Goal: Transaction & Acquisition: Download file/media

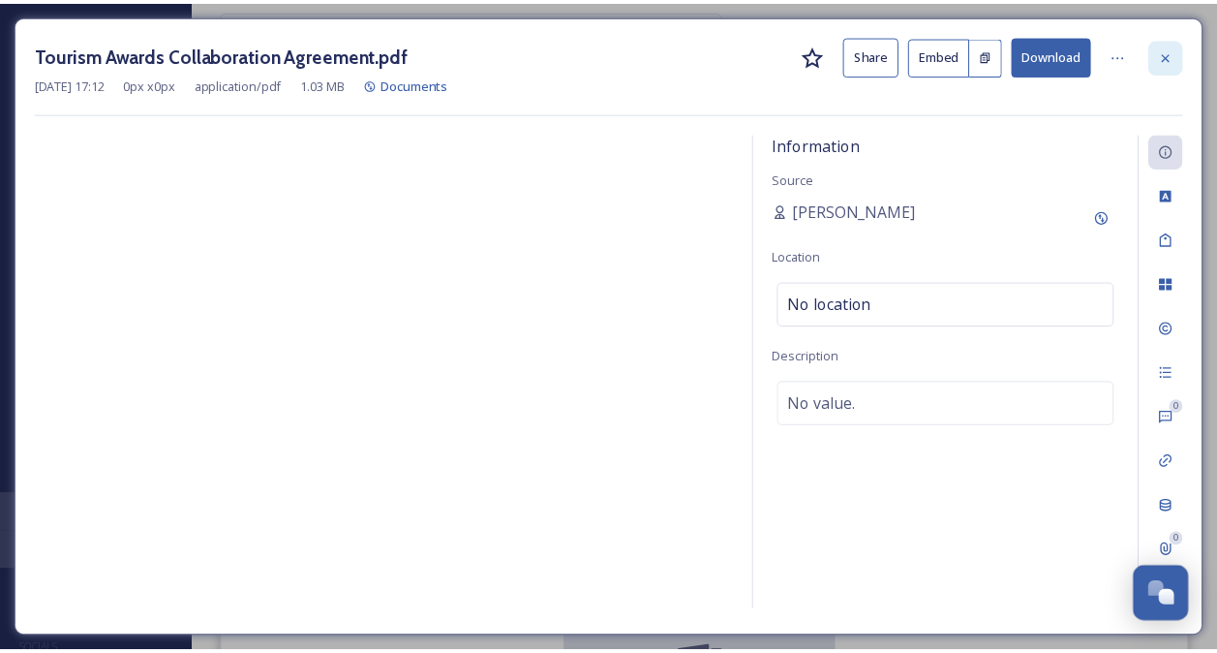
scroll to position [266, 0]
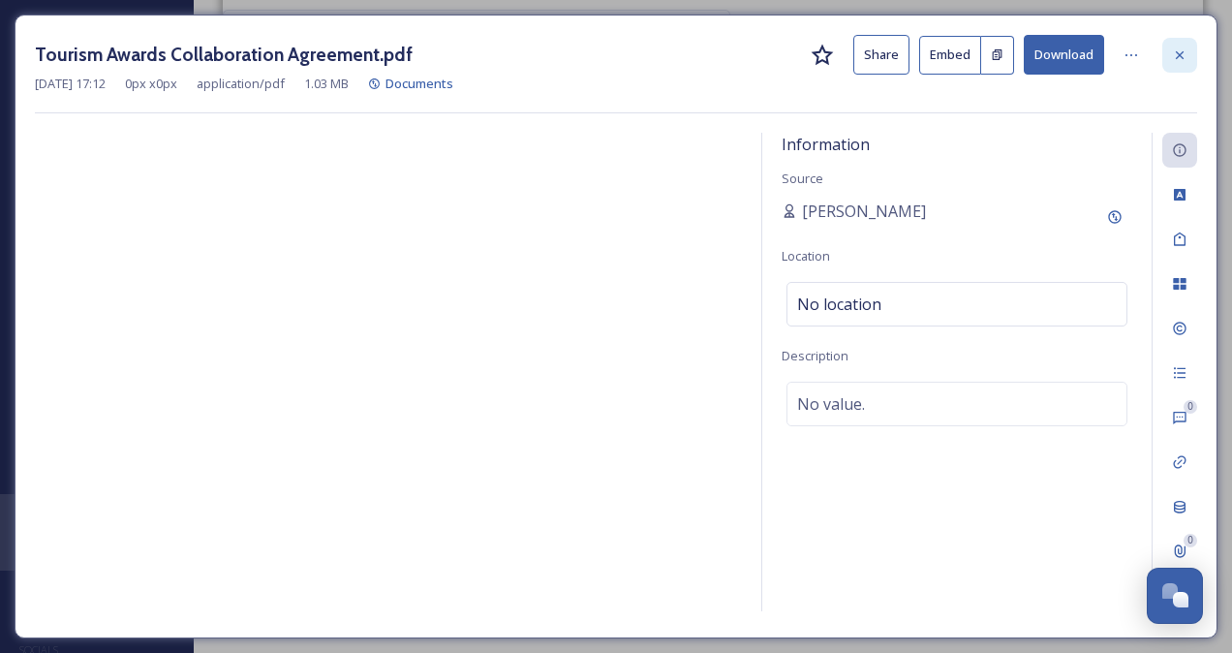
click at [1183, 48] on icon at bounding box center [1179, 54] width 15 height 15
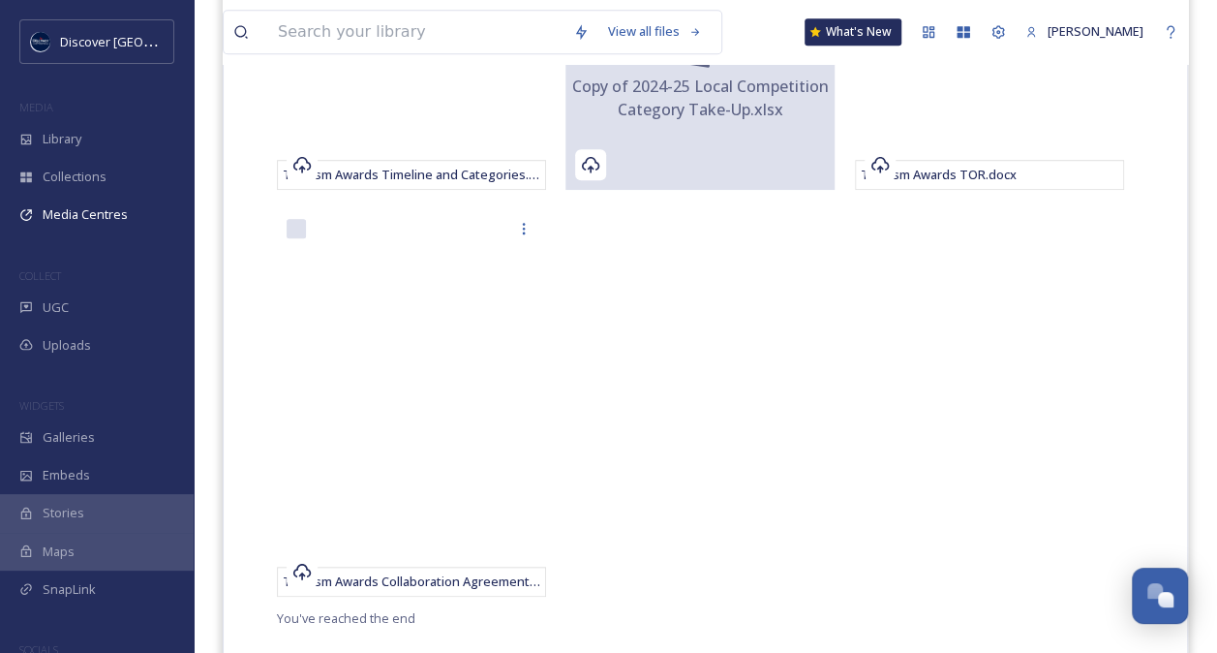
scroll to position [673, 0]
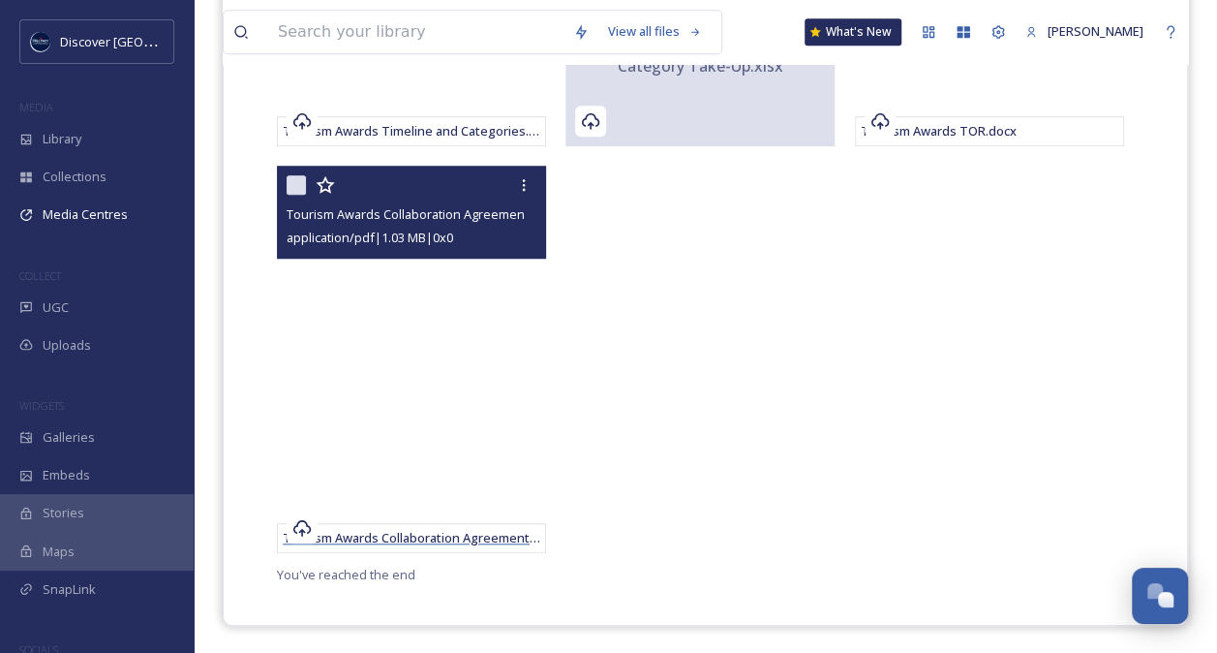
click at [434, 529] on span "Tourism Awards Collaboration Agreement.pdf" at bounding box center [418, 537] width 270 height 17
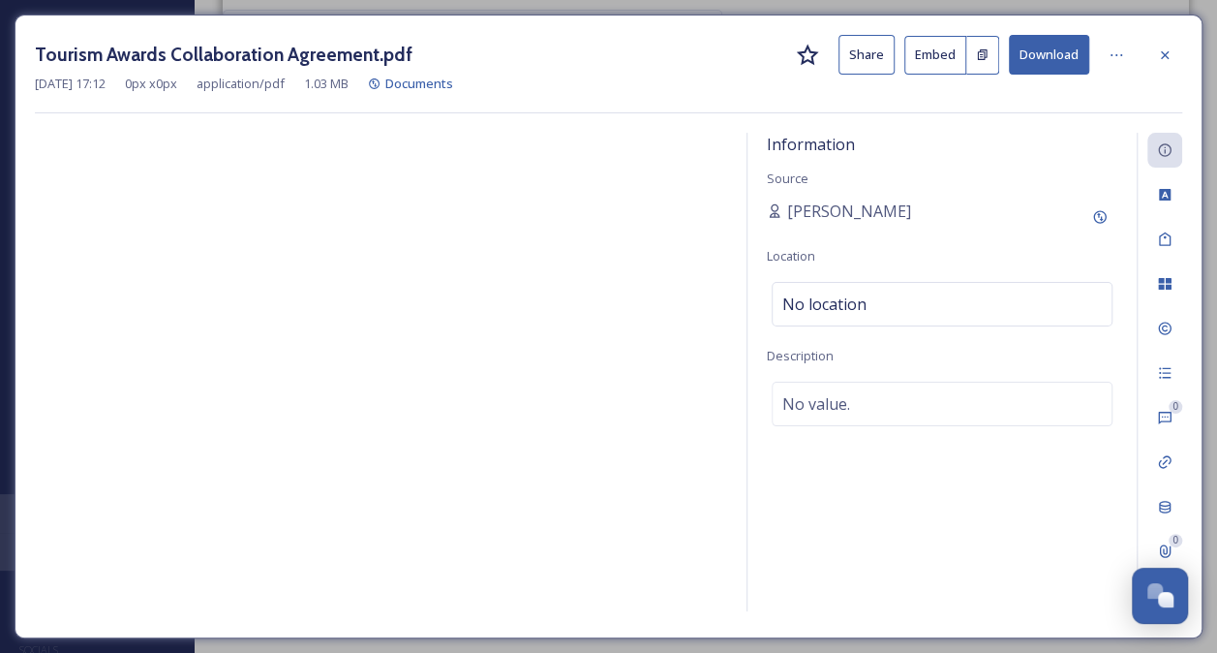
scroll to position [266, 0]
click at [1054, 60] on button "Download" at bounding box center [1064, 55] width 80 height 40
click at [1188, 46] on div at bounding box center [1179, 55] width 35 height 35
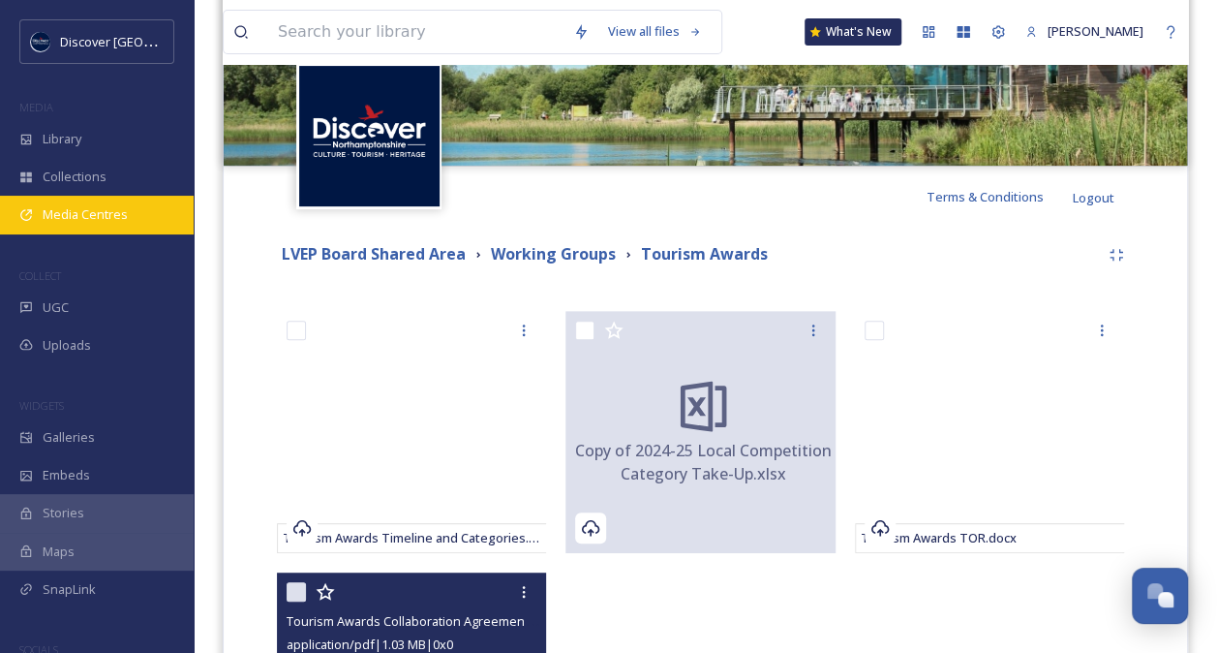
click at [118, 215] on span "Media Centres" at bounding box center [85, 214] width 85 height 18
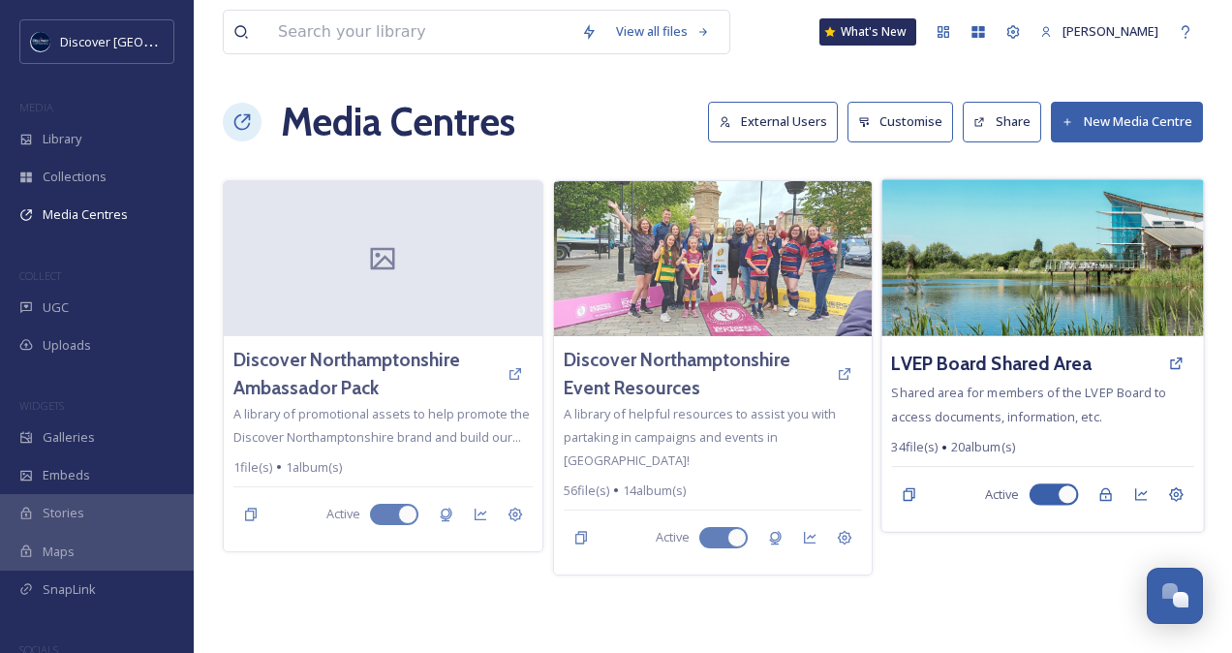
click at [988, 346] on div "LVEP Board Shared Area" at bounding box center [1043, 363] width 302 height 35
click at [987, 357] on h3 "LVEP Board Shared Area" at bounding box center [992, 364] width 200 height 28
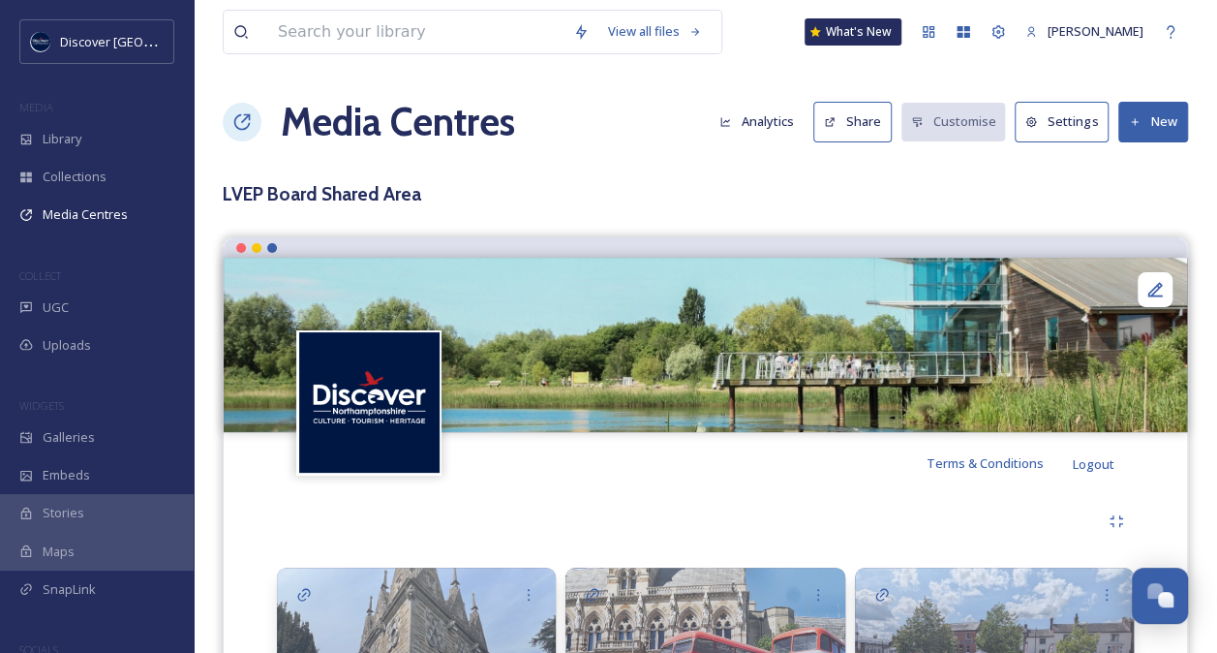
scroll to position [570, 0]
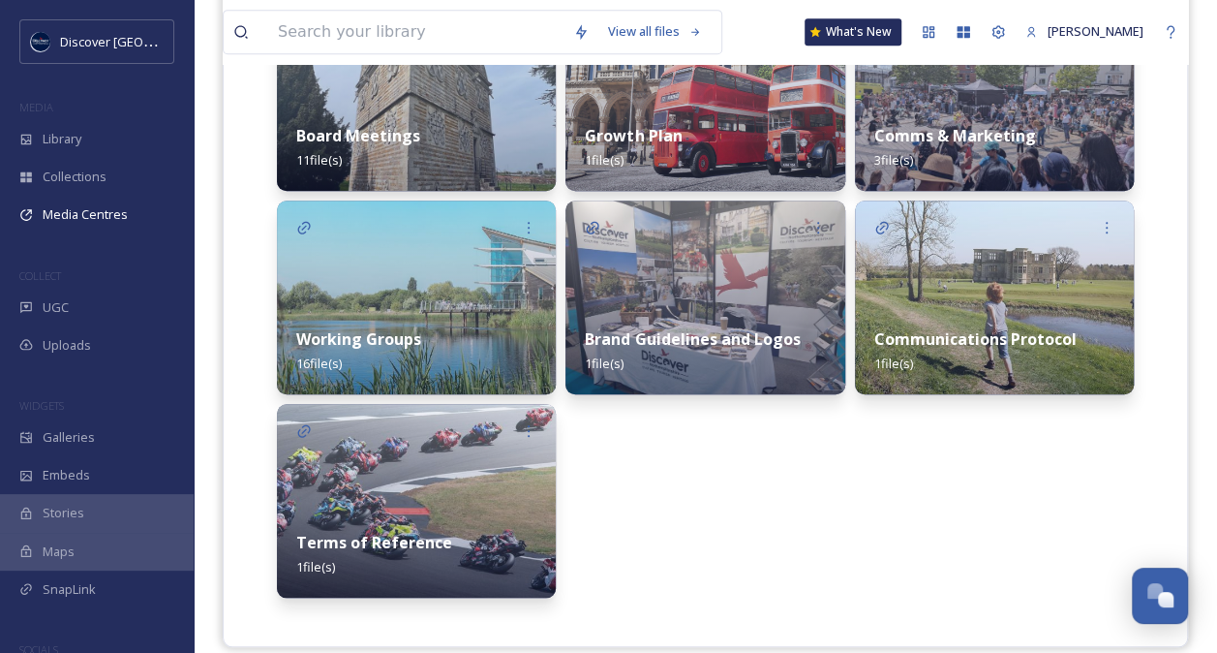
click at [405, 312] on div "Working Groups 16 file(s)" at bounding box center [416, 351] width 279 height 86
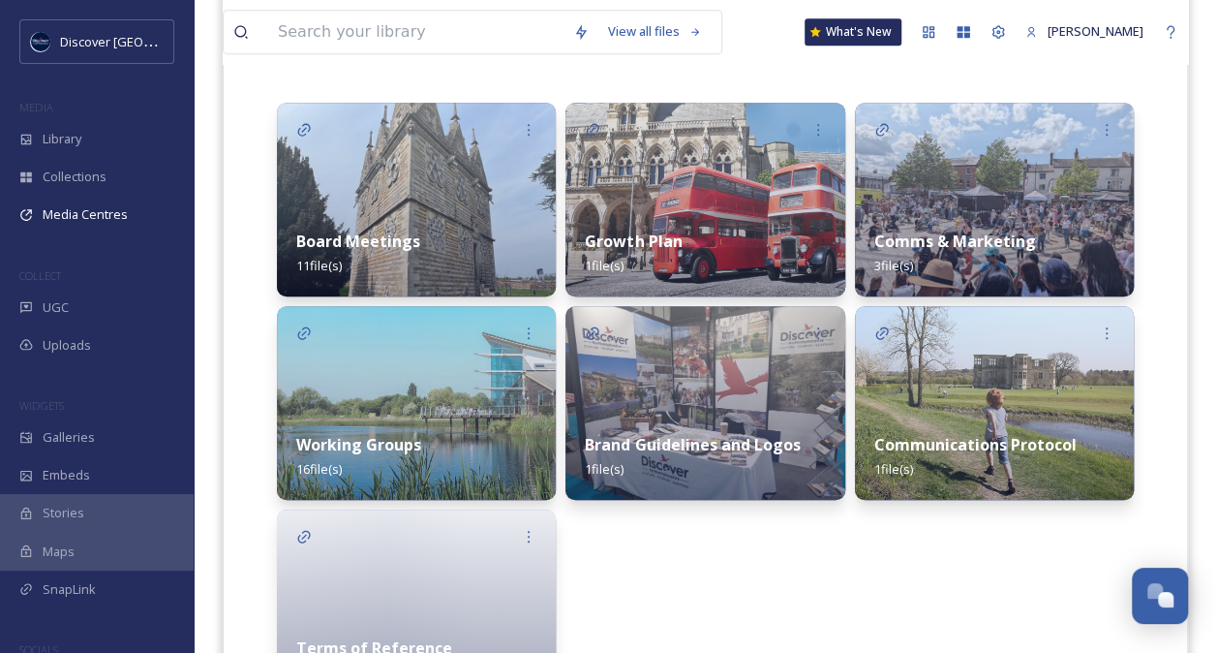
scroll to position [500, 0]
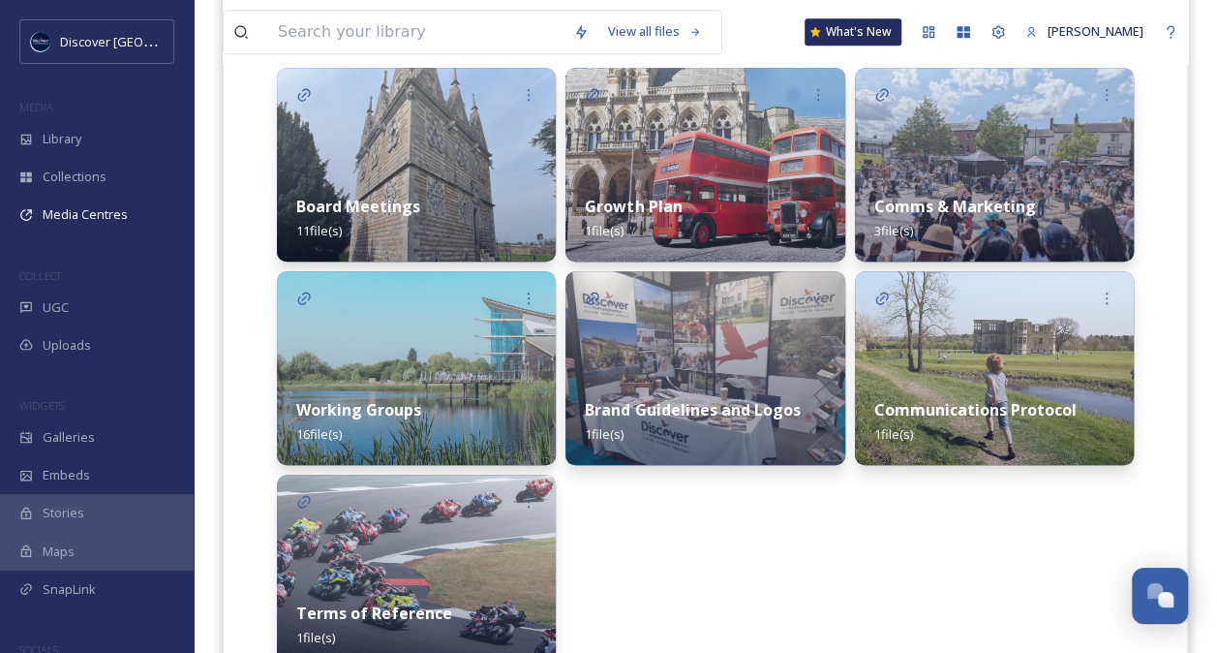
click at [370, 227] on div "Board Meetings 11 file(s)" at bounding box center [416, 218] width 279 height 86
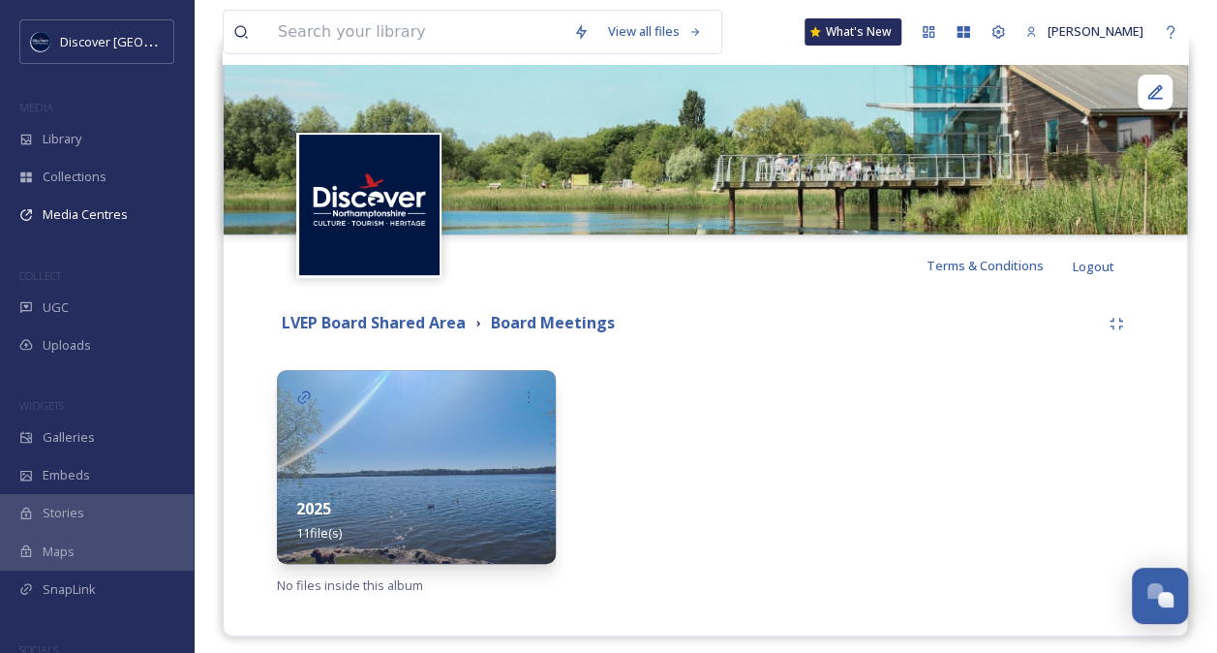
scroll to position [208, 0]
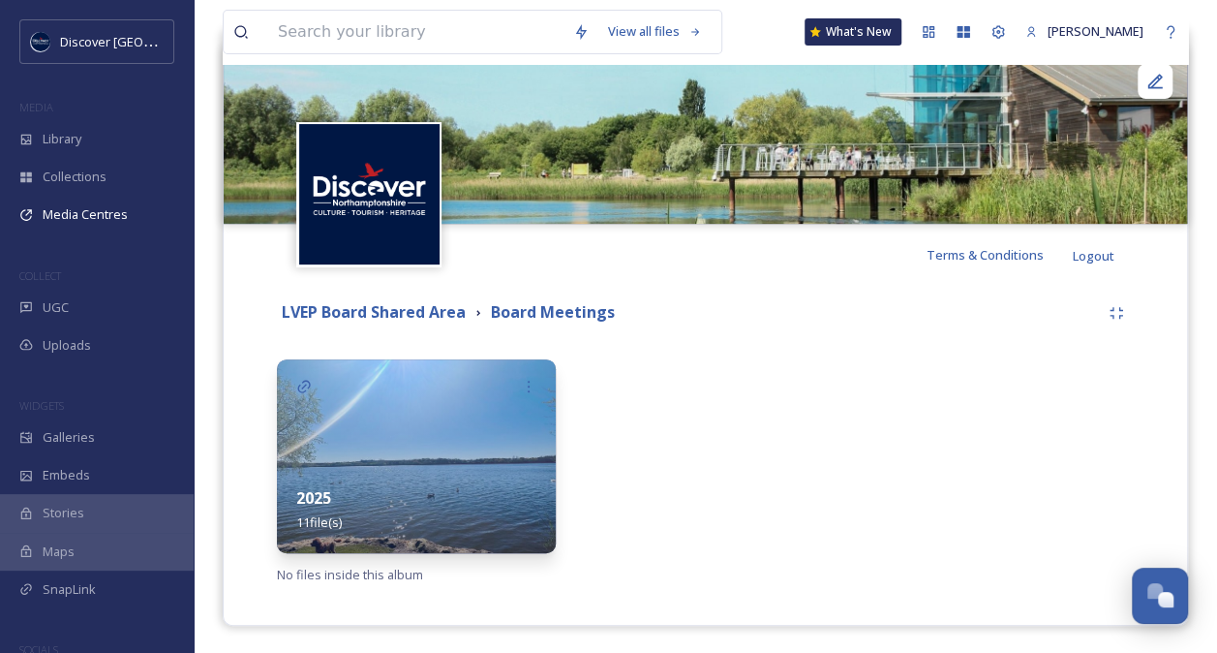
click at [454, 491] on div "2025 11 file(s)" at bounding box center [416, 510] width 279 height 86
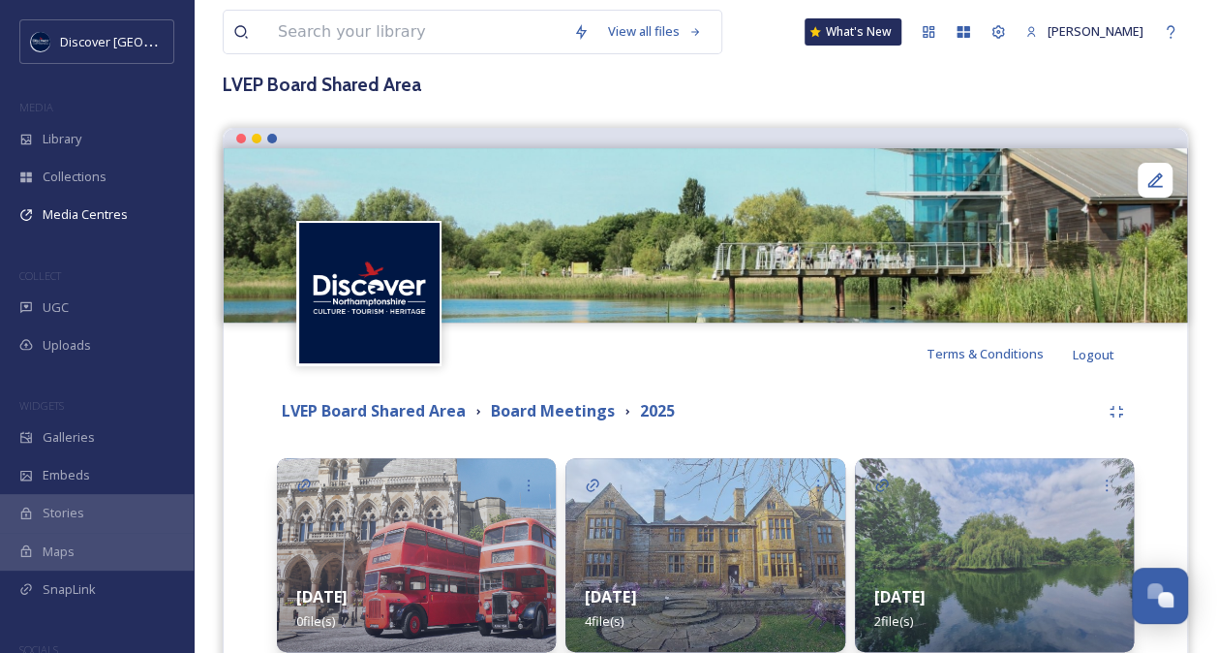
scroll to position [412, 0]
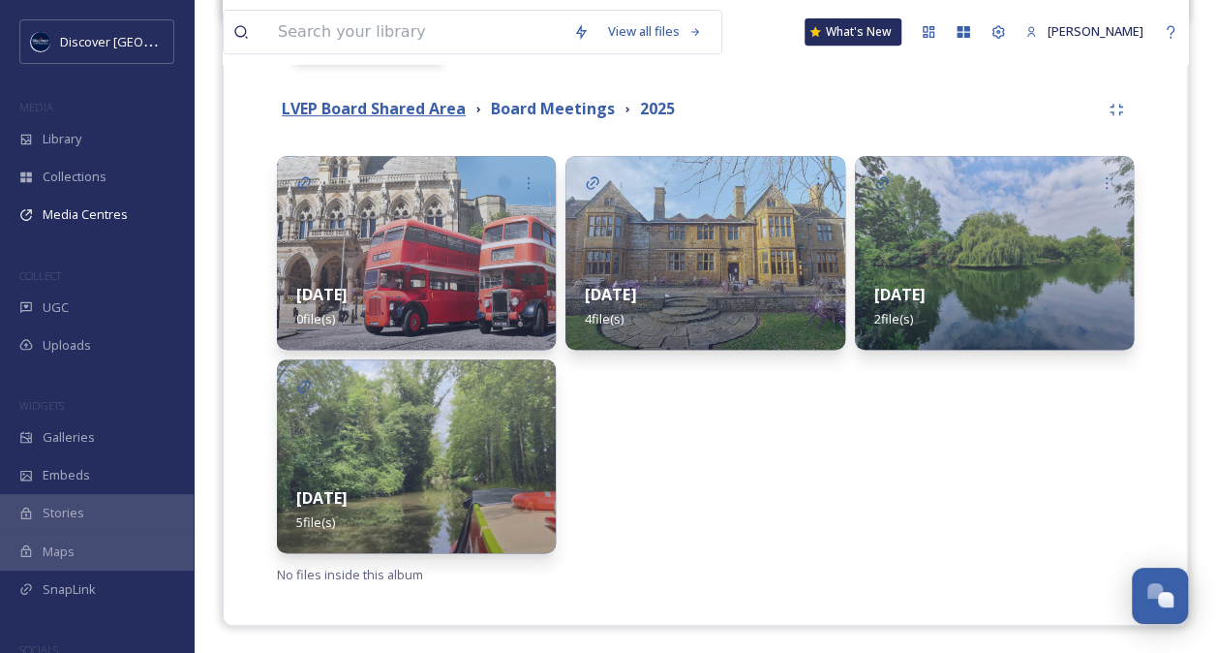
click at [429, 99] on strong "LVEP Board Shared Area" at bounding box center [374, 108] width 184 height 21
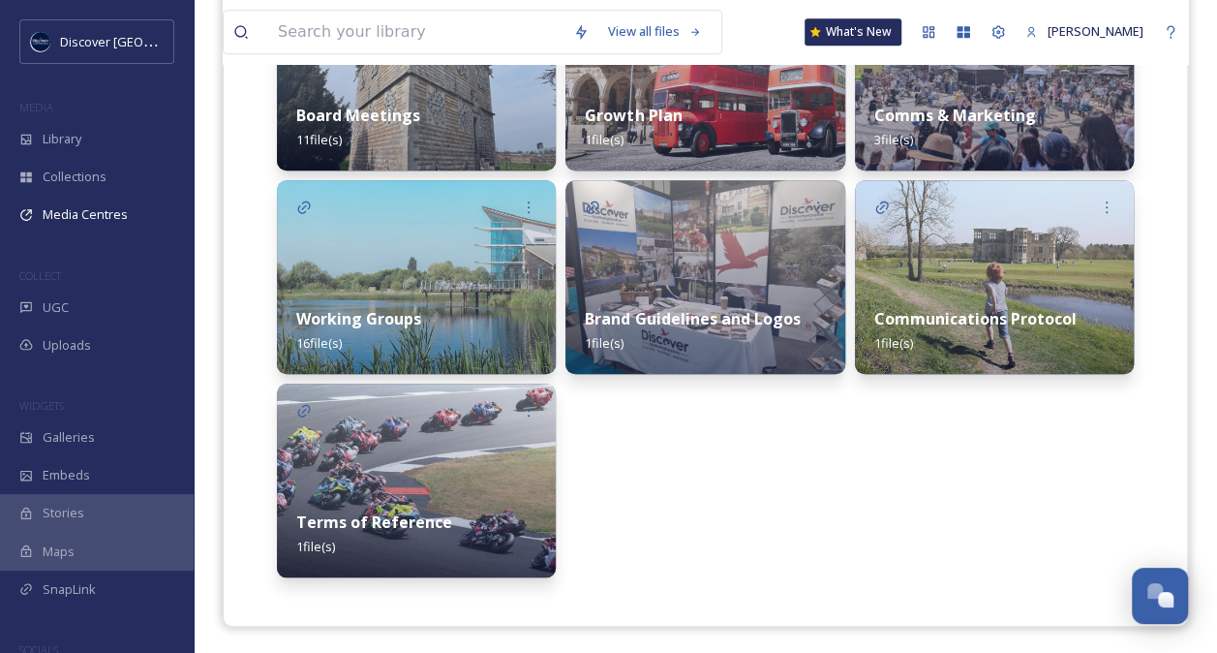
scroll to position [592, 0]
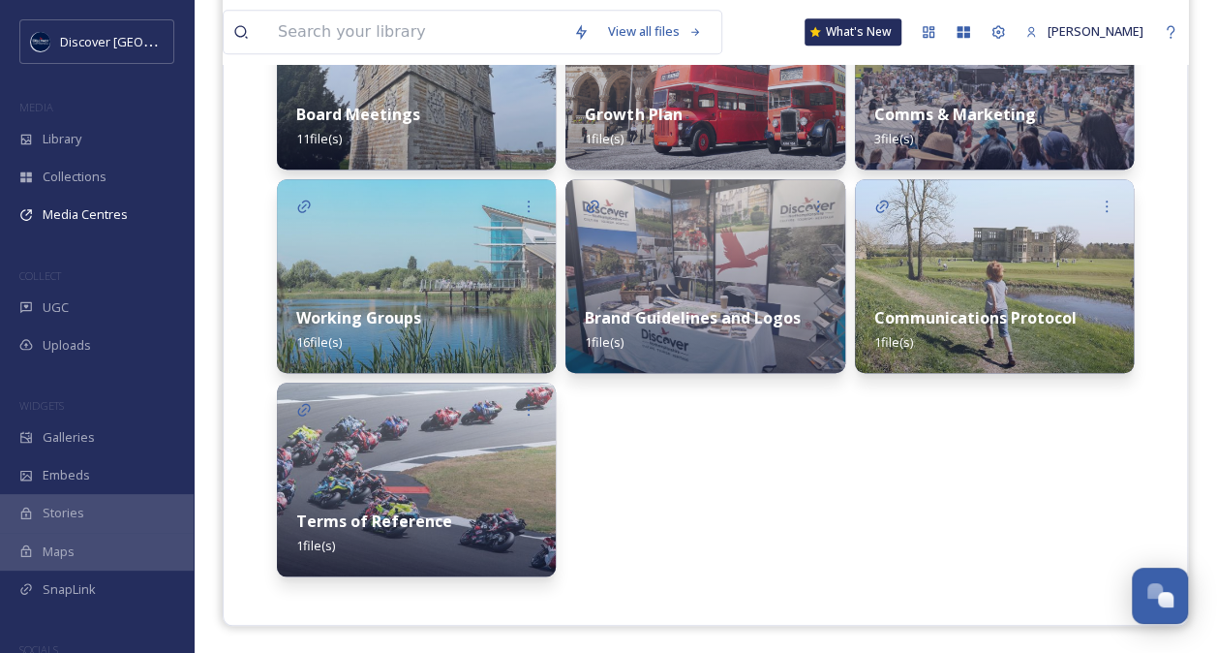
click at [455, 343] on div "Working Groups 16 file(s)" at bounding box center [416, 330] width 279 height 86
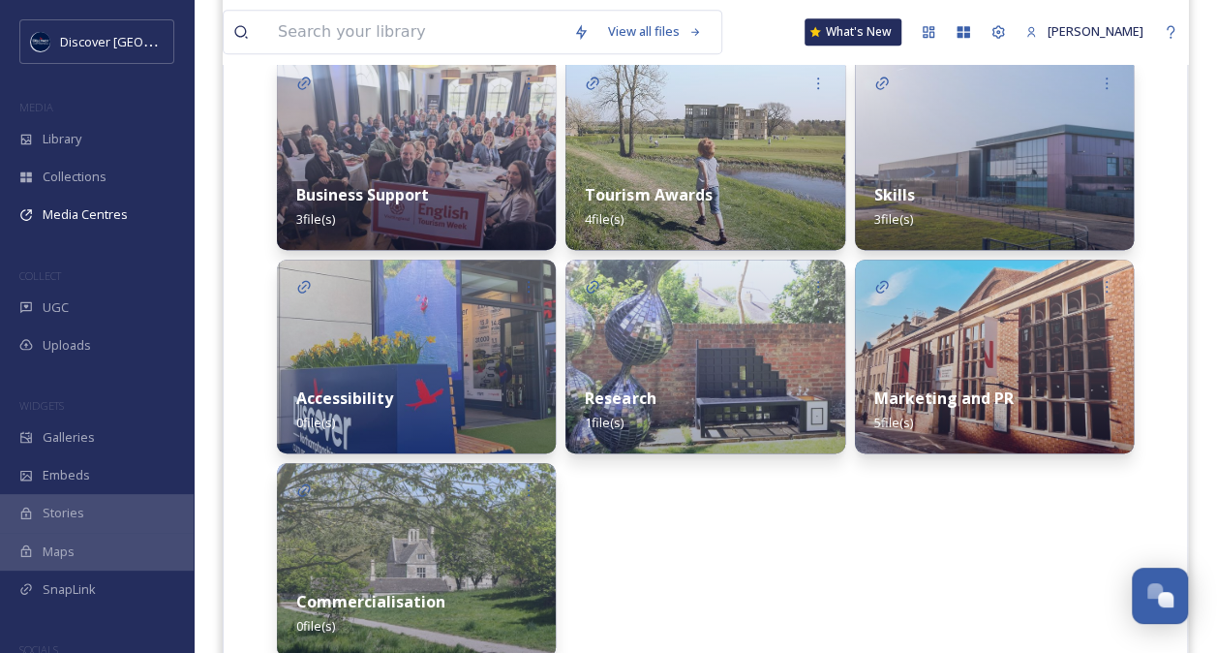
scroll to position [513, 0]
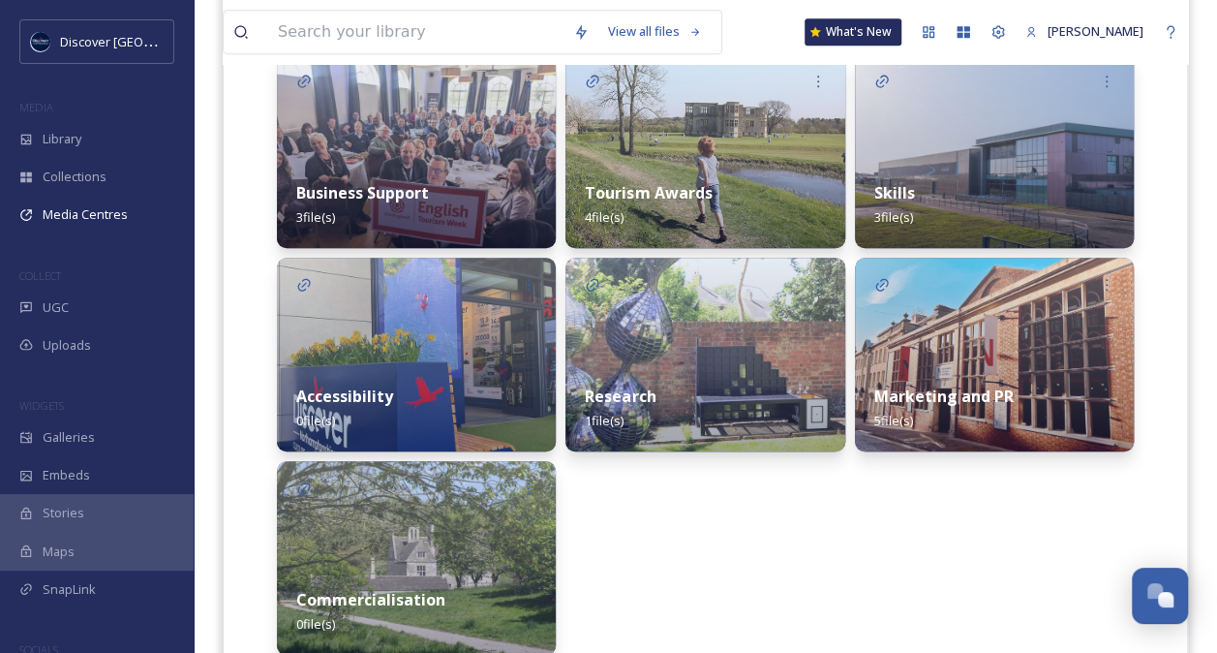
click at [739, 191] on div "Tourism Awards 4 file(s)" at bounding box center [705, 205] width 279 height 86
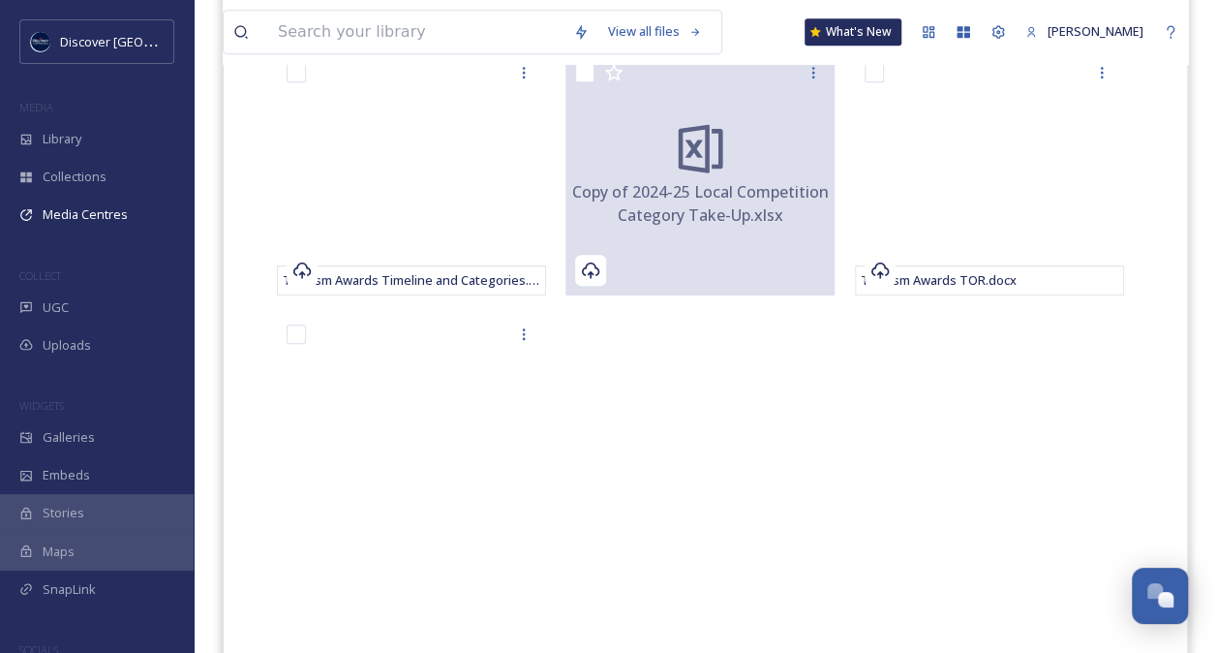
scroll to position [554, 0]
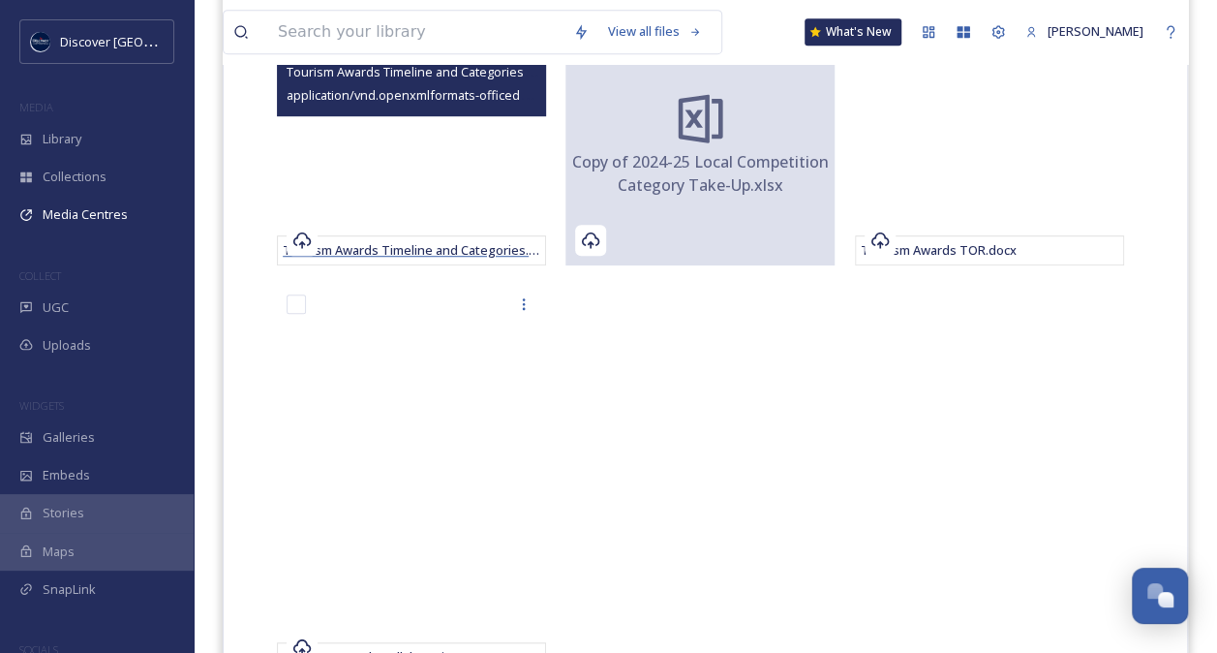
click at [440, 242] on span "Tourism Awards Timeline and Categories.docx" at bounding box center [420, 249] width 274 height 17
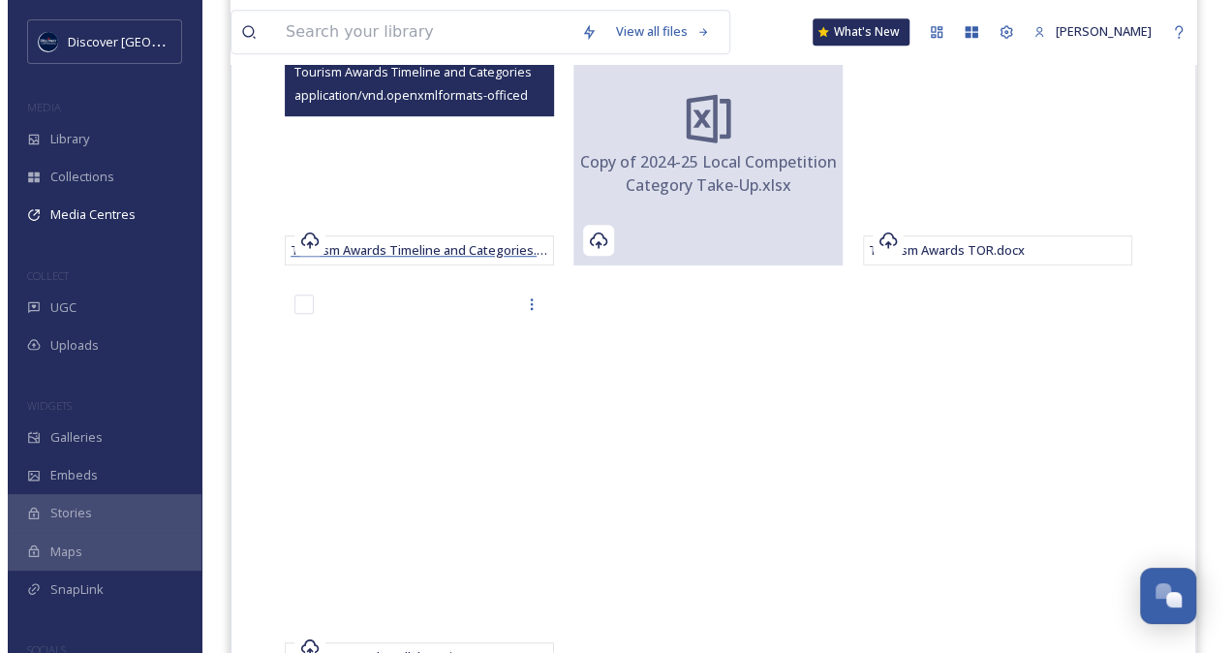
scroll to position [412, 0]
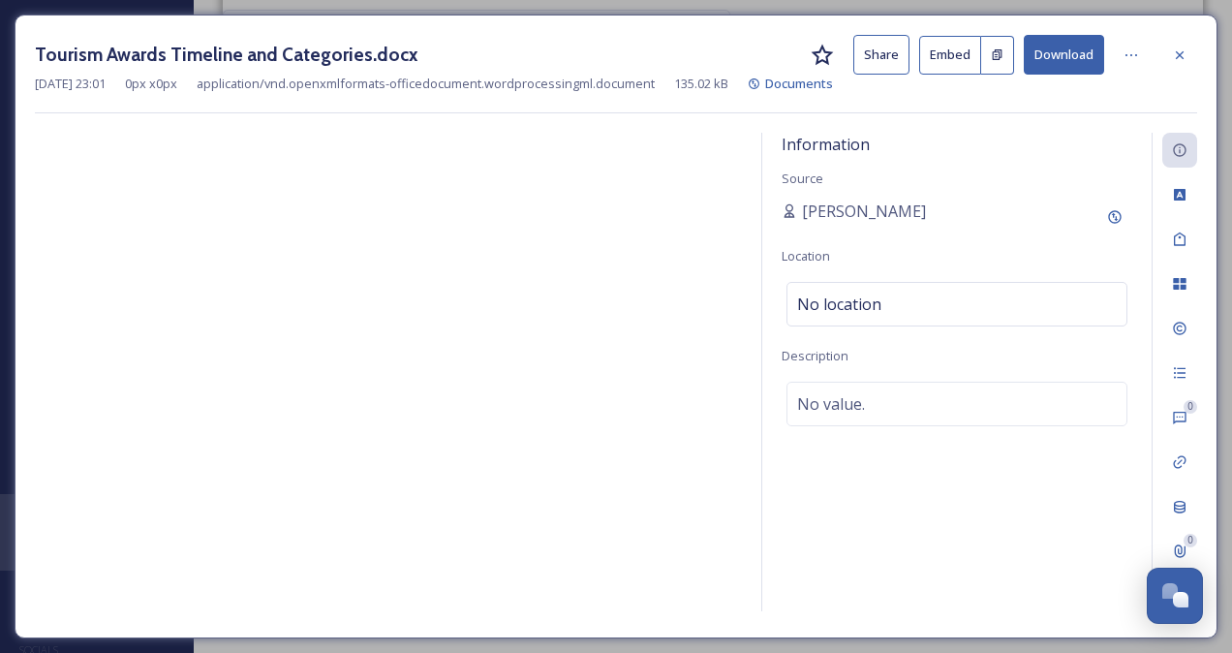
click at [1069, 52] on button "Download" at bounding box center [1064, 55] width 80 height 40
click at [932, 471] on div "Information Source [PERSON_NAME] Location No location Description No value." at bounding box center [956, 372] width 389 height 478
